Goal: Task Accomplishment & Management: Use online tool/utility

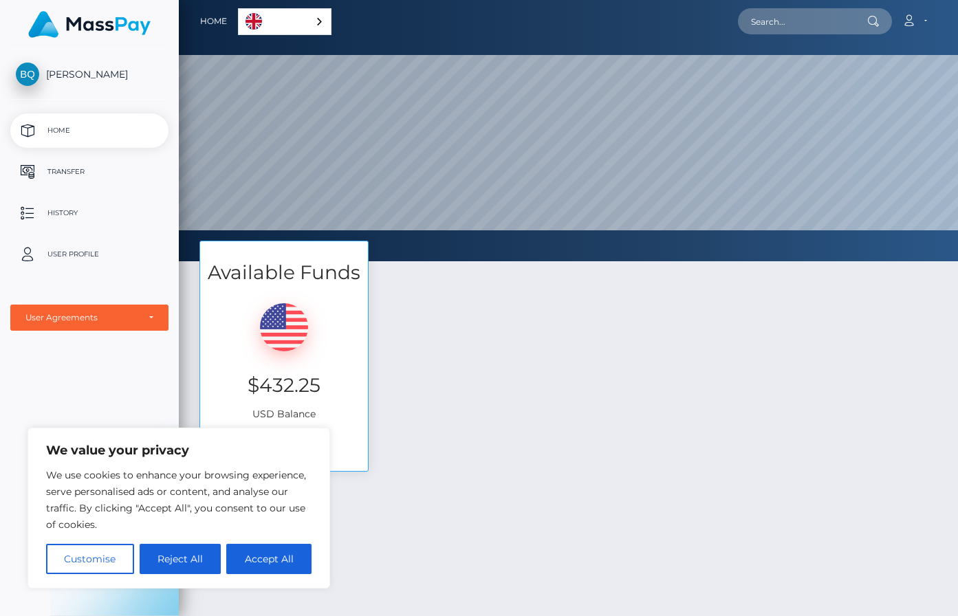
scroll to position [261, 780]
click at [398, 404] on div "Available Funds $432.25 USD Balance Transfer" at bounding box center [568, 363] width 759 height 245
click at [270, 559] on button "Accept All" at bounding box center [268, 559] width 85 height 30
checkbox input "true"
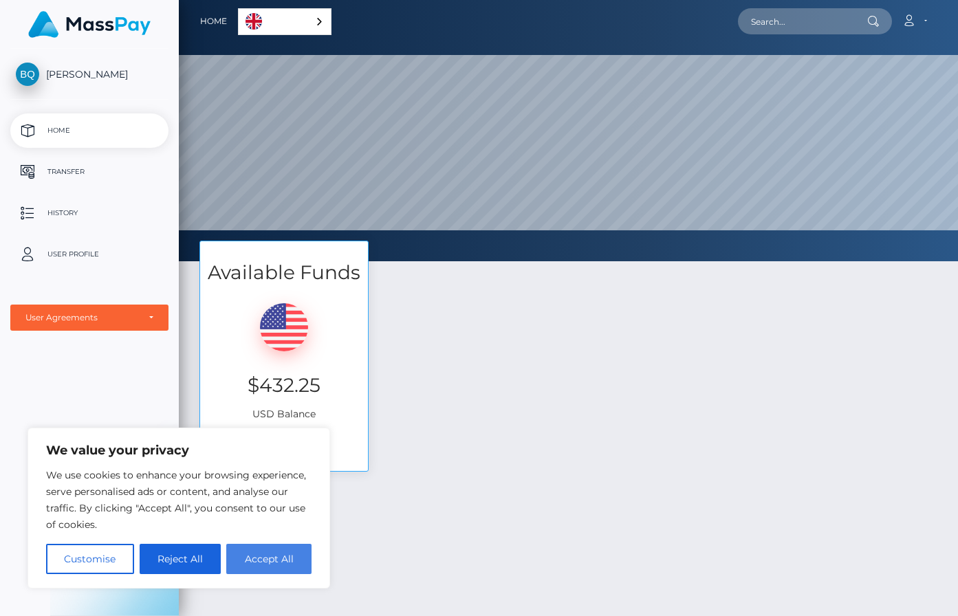
checkbox input "true"
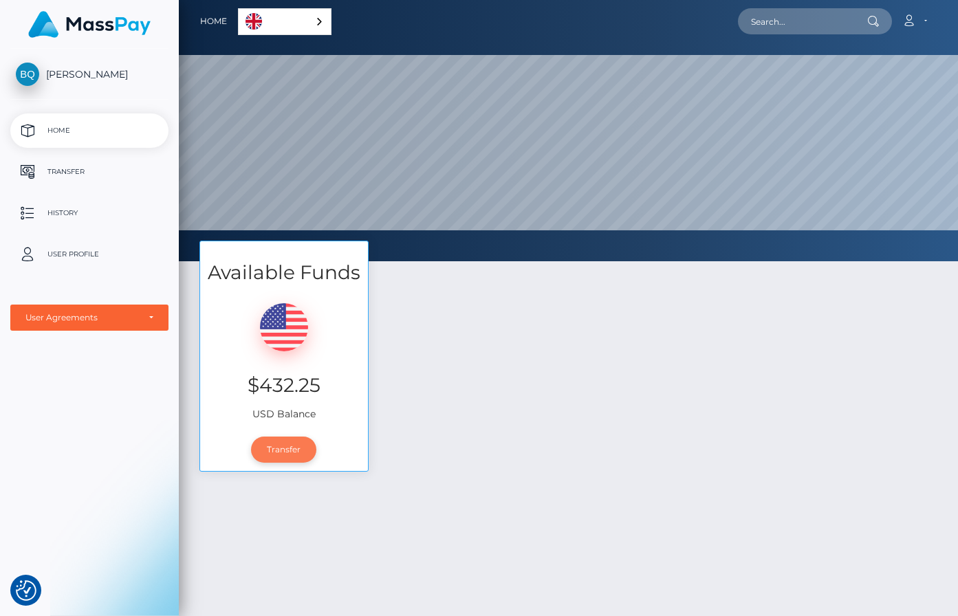
click at [292, 449] on link "Transfer" at bounding box center [283, 450] width 65 height 26
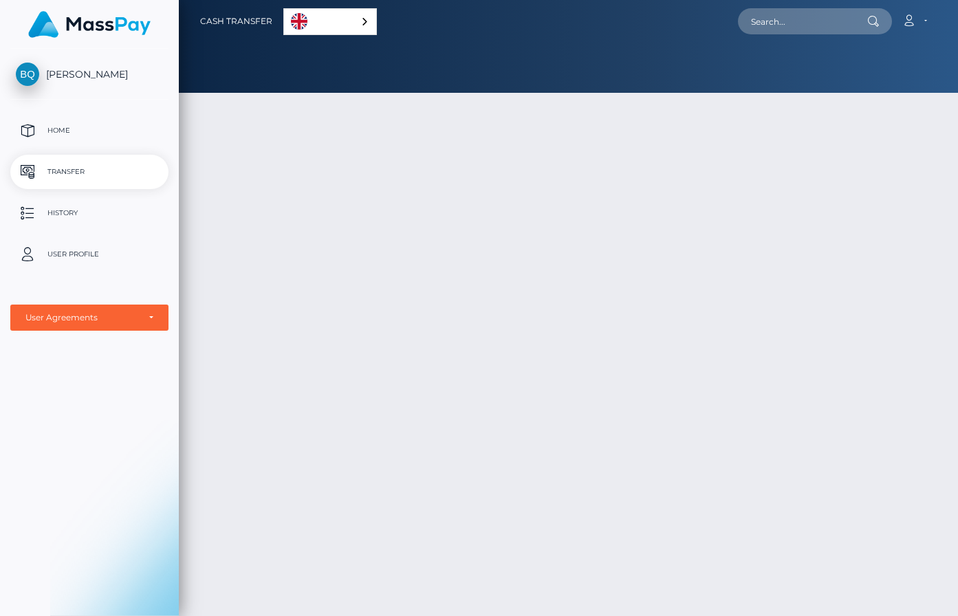
select select
type input "432.25"
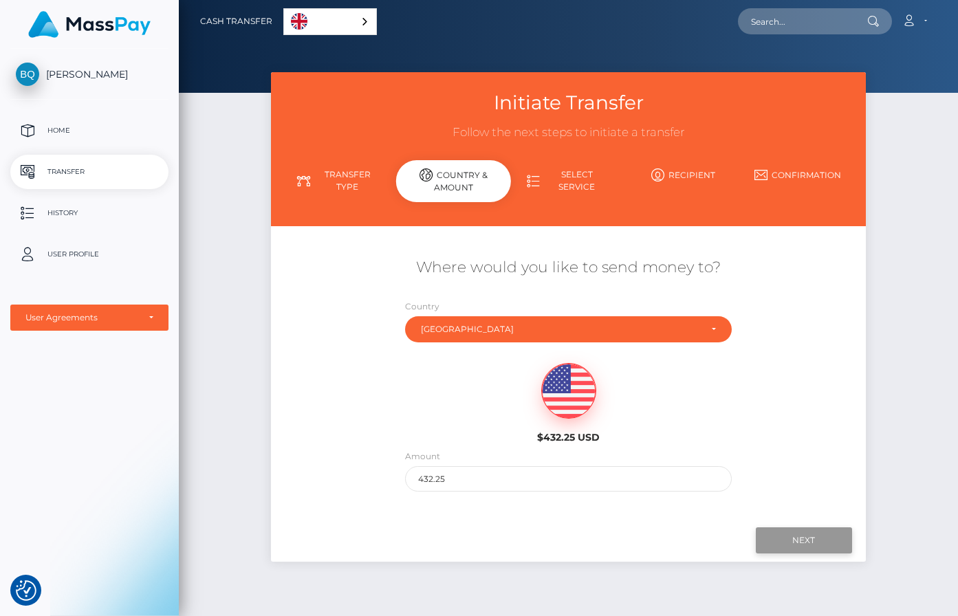
click at [789, 533] on input "Next" at bounding box center [804, 541] width 96 height 26
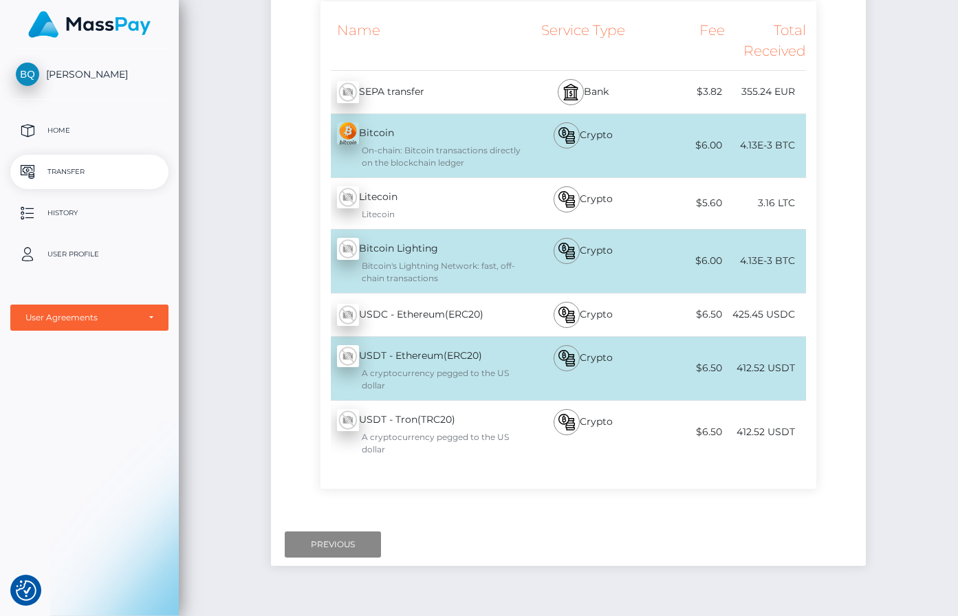
scroll to position [301, 0]
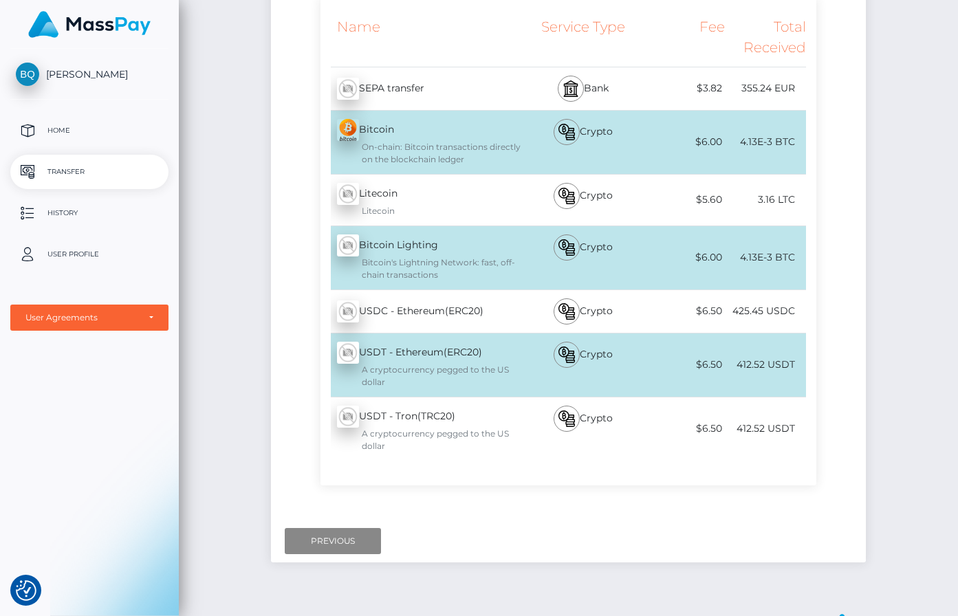
click at [480, 312] on div "USDC - Ethereum(ERC20) - USDC" at bounding box center [422, 311] width 202 height 39
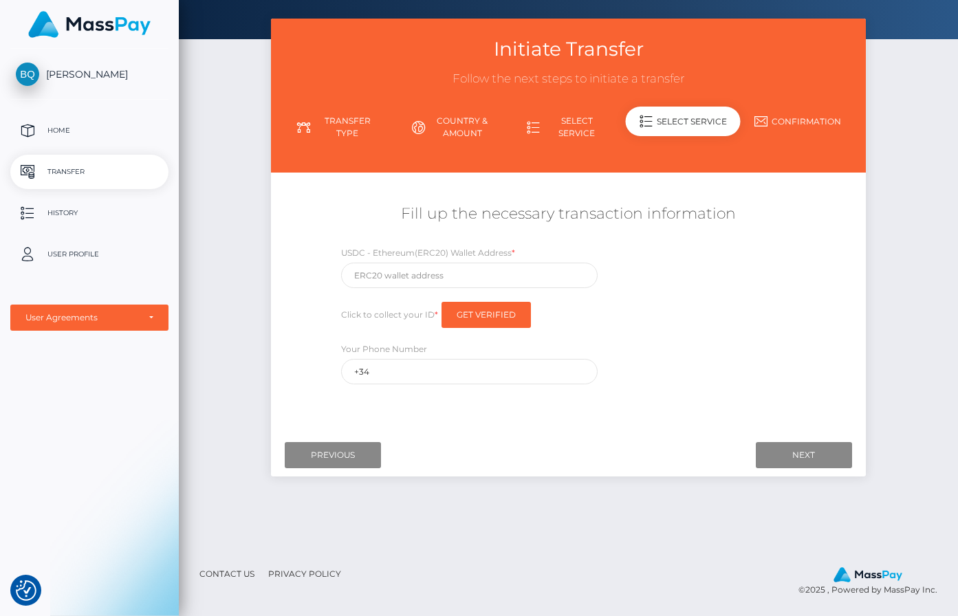
scroll to position [0, 0]
